Goal: Task Accomplishment & Management: Manage account settings

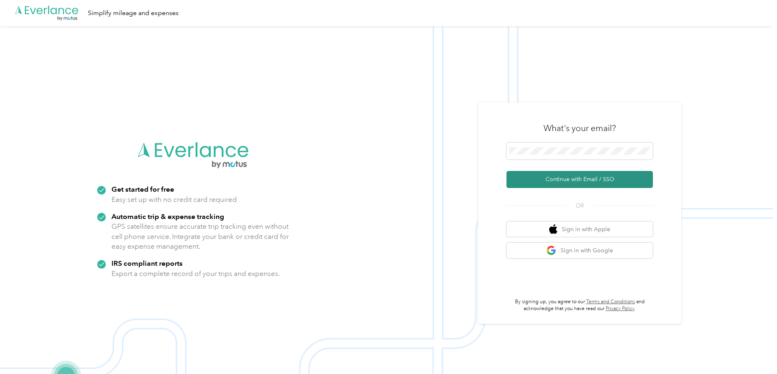
click at [585, 182] on button "Continue with Email / SSO" at bounding box center [579, 179] width 146 height 17
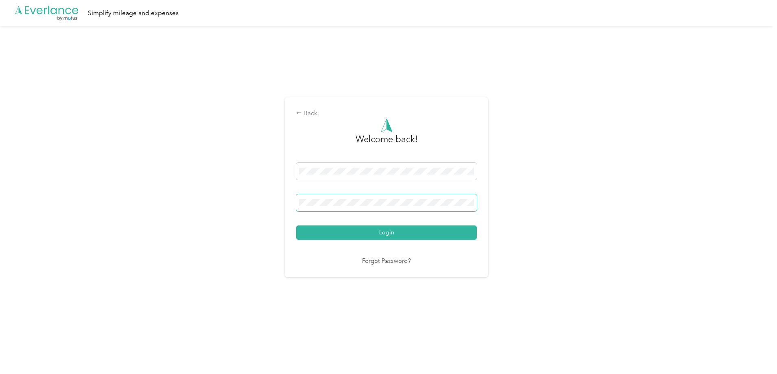
click at [296, 225] on button "Login" at bounding box center [386, 232] width 181 height 14
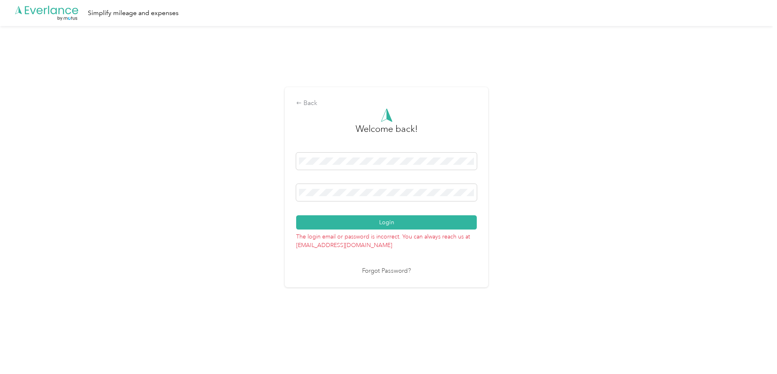
click at [380, 221] on button "Login" at bounding box center [386, 222] width 181 height 14
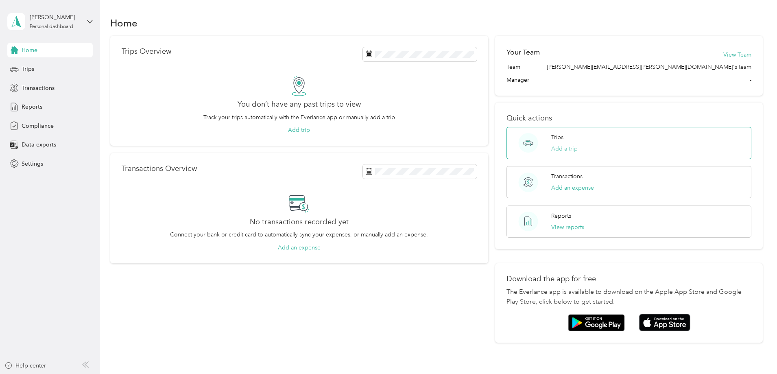
click at [551, 144] on button "Add a trip" at bounding box center [564, 148] width 26 height 9
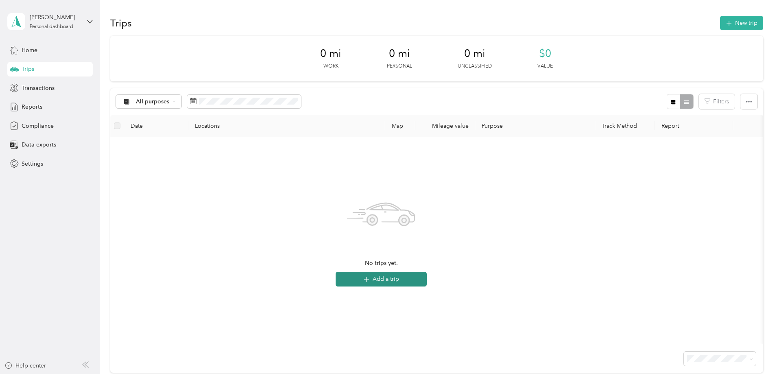
click at [427, 277] on button "Add a trip" at bounding box center [381, 279] width 91 height 15
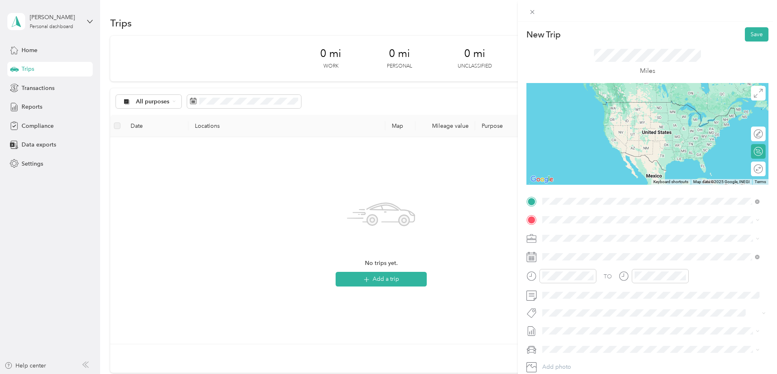
click at [582, 231] on span "[STREET_ADDRESS][US_STATE]" at bounding box center [598, 230] width 81 height 7
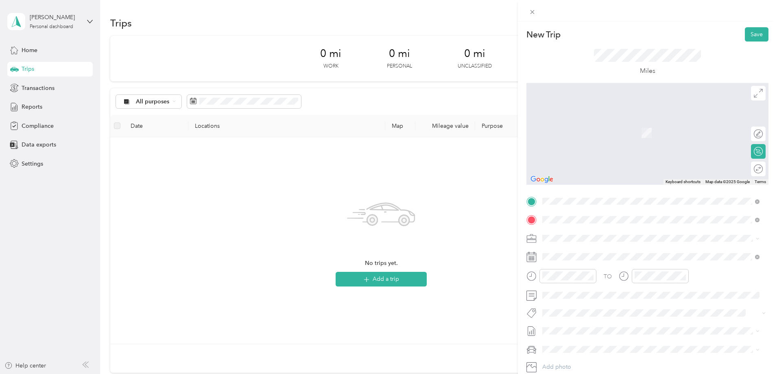
click at [583, 252] on span "[STREET_ADDRESS][PERSON_NAME][US_STATE]" at bounding box center [621, 248] width 127 height 7
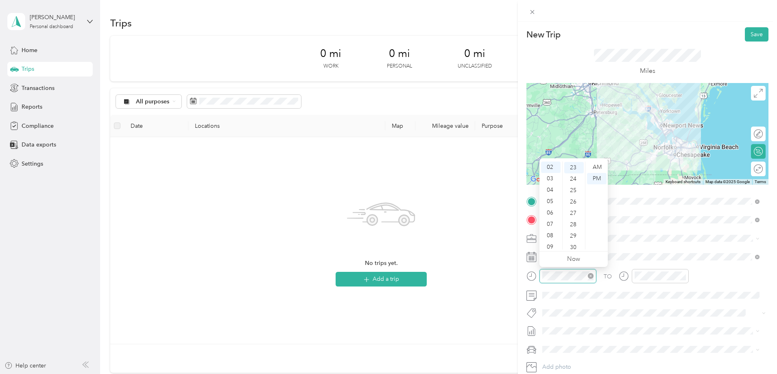
scroll to position [262, 0]
click at [548, 245] on div "09" at bounding box center [551, 246] width 20 height 11
click at [574, 247] on div "30" at bounding box center [574, 246] width 20 height 11
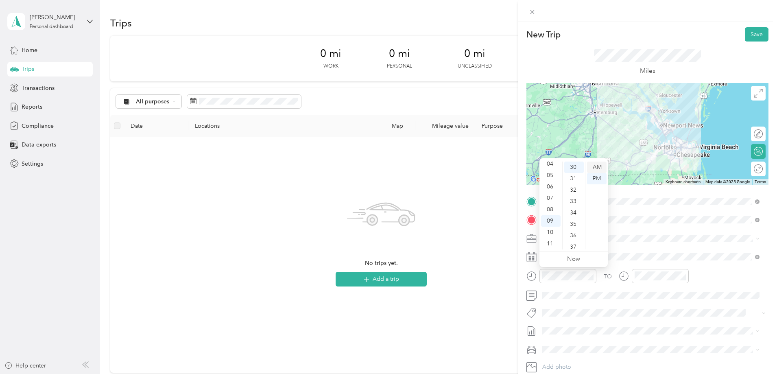
click at [598, 166] on div "AM" at bounding box center [597, 167] width 20 height 11
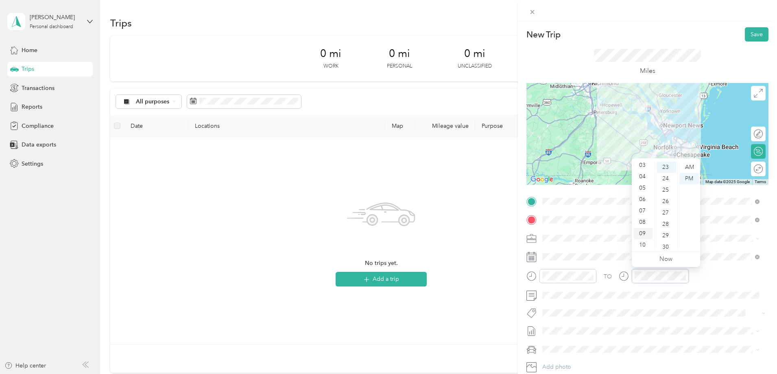
scroll to position [49, 0]
click at [644, 240] on div "11" at bounding box center [643, 243] width 20 height 11
click at [666, 168] on div "00" at bounding box center [667, 167] width 20 height 11
click at [687, 169] on div "AM" at bounding box center [689, 167] width 20 height 11
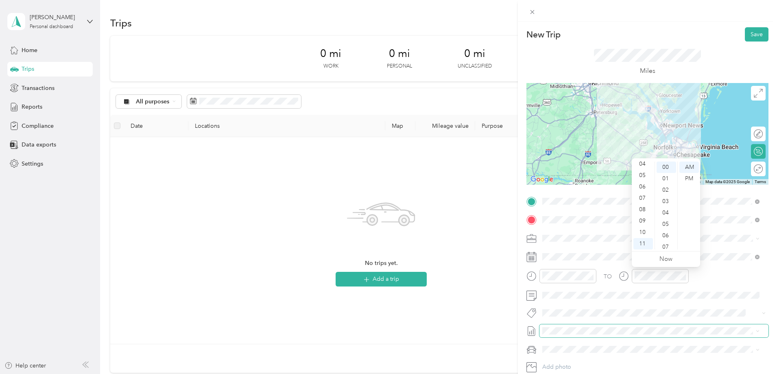
click at [651, 327] on span at bounding box center [653, 330] width 229 height 13
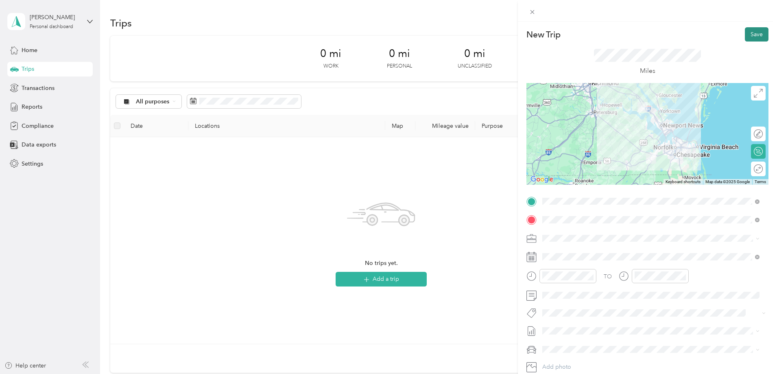
click at [749, 35] on button "Save" at bounding box center [757, 34] width 24 height 14
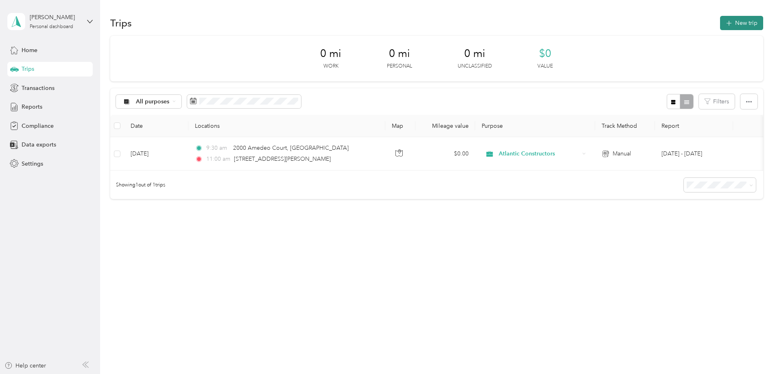
click at [720, 22] on button "New trip" at bounding box center [741, 23] width 43 height 14
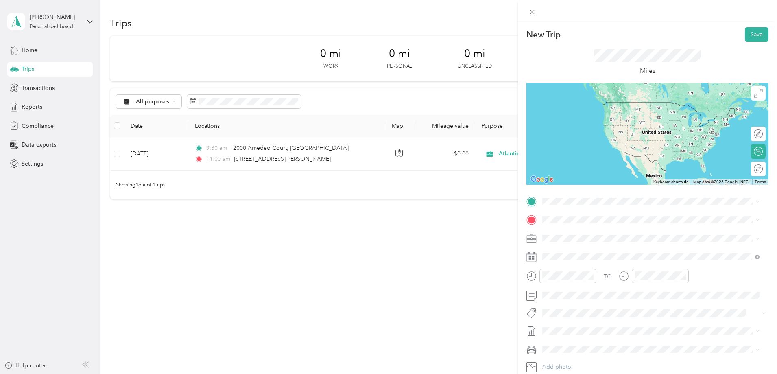
click at [586, 248] on span "[STREET_ADDRESS][PERSON_NAME][US_STATE]" at bounding box center [621, 243] width 127 height 7
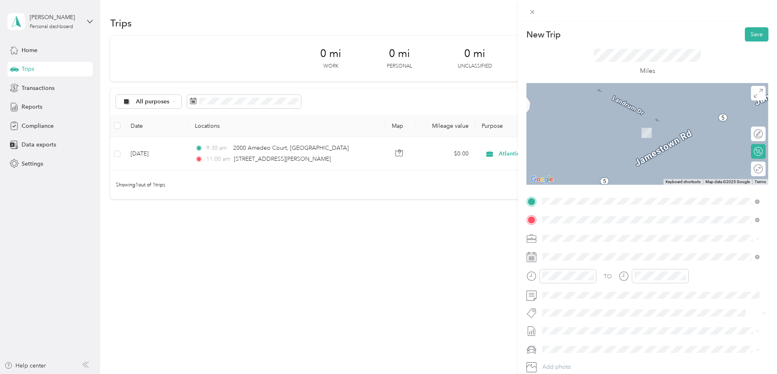
click at [594, 250] on span "[STREET_ADDRESS][US_STATE]" at bounding box center [598, 248] width 81 height 7
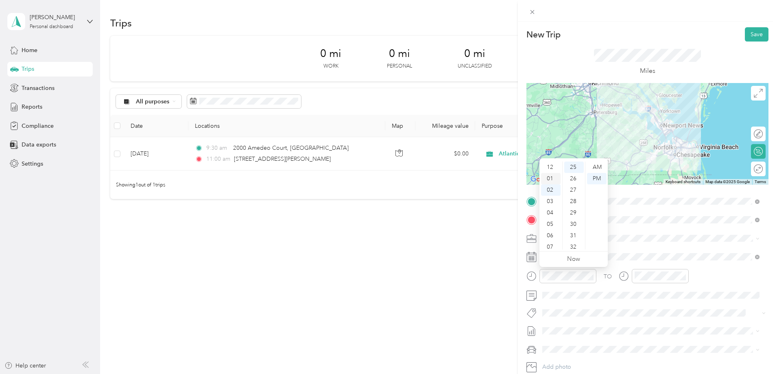
click at [553, 177] on div "01" at bounding box center [551, 178] width 20 height 11
click at [577, 167] on div "00" at bounding box center [574, 167] width 20 height 11
click at [600, 179] on div "PM" at bounding box center [597, 178] width 20 height 11
click at [460, 253] on div "New Trip Save This trip cannot be edited because it is either under review, app…" at bounding box center [388, 187] width 777 height 374
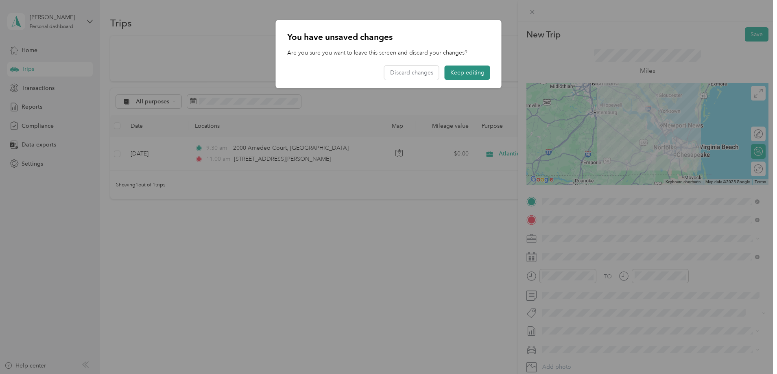
click at [476, 72] on button "Keep editing" at bounding box center [468, 72] width 46 height 14
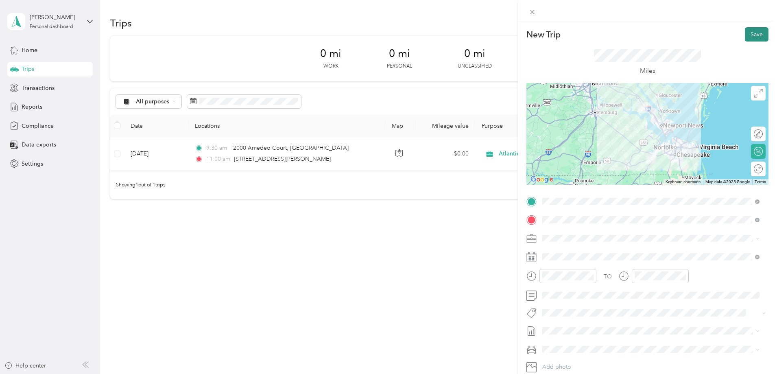
click at [755, 35] on button "Save" at bounding box center [757, 34] width 24 height 14
